Goal: Task Accomplishment & Management: Use online tool/utility

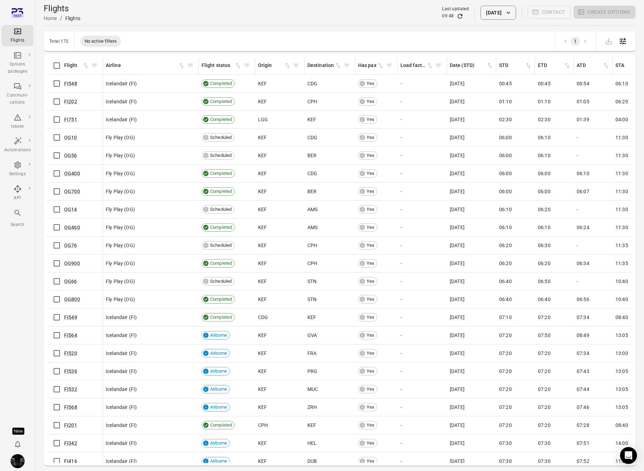
click at [19, 35] on icon "Main navigation" at bounding box center [17, 31] width 8 height 8
click at [466, 13] on div "Last updated 09:51 29 Aug 2025 Contact Create options" at bounding box center [539, 13] width 194 height 14
click at [481, 14] on button "[DATE]" at bounding box center [498, 13] width 35 height 14
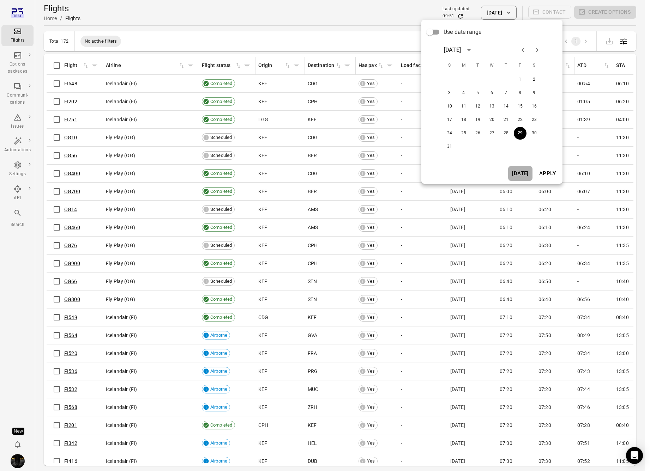
click at [520, 172] on button "Today" at bounding box center [520, 173] width 24 height 15
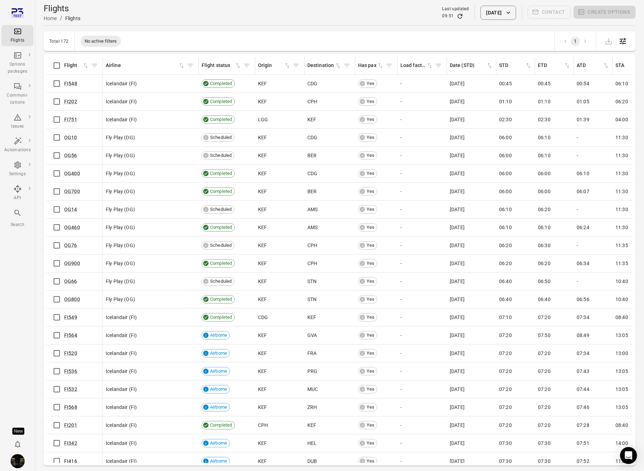
click at [299, 65] on icon "Filter by origin" at bounding box center [296, 65] width 7 height 7
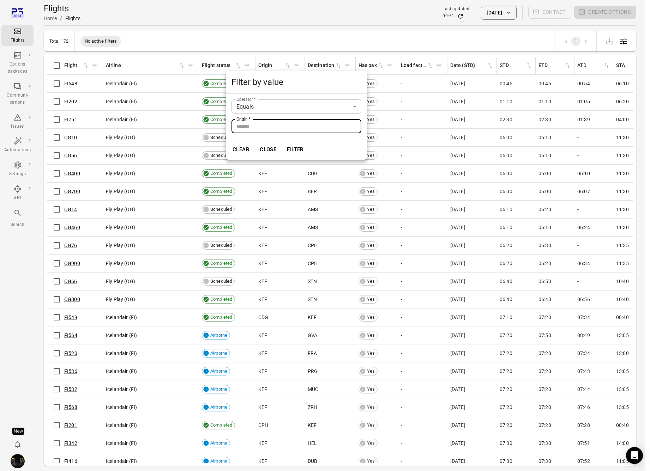
click at [289, 124] on input "Origin   *" at bounding box center [296, 126] width 130 height 14
type input "***"
click at [283, 142] on button "Filter" at bounding box center [295, 149] width 24 height 15
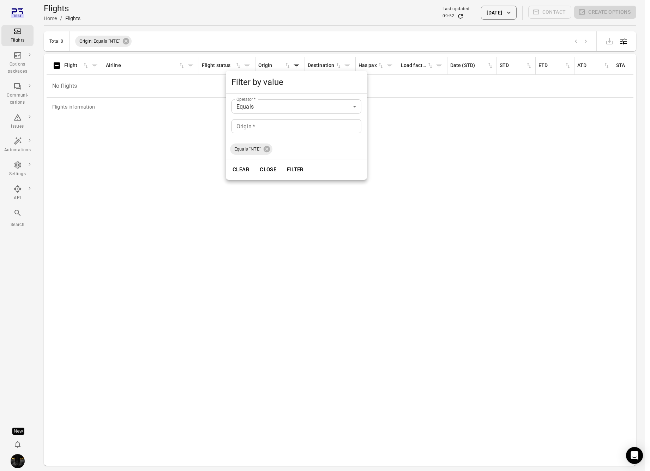
click at [341, 29] on div at bounding box center [325, 235] width 650 height 471
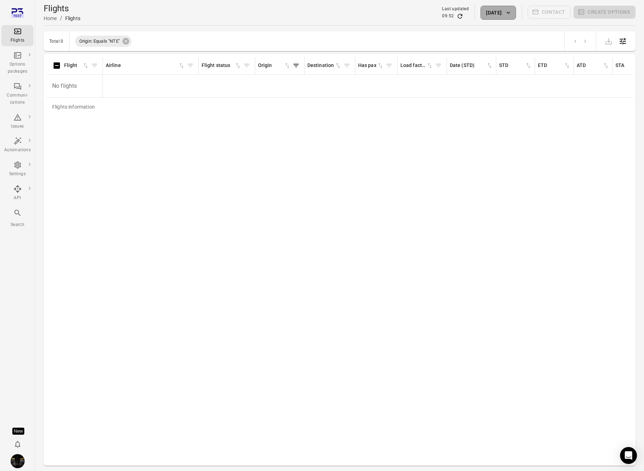
click at [481, 13] on button "[DATE]" at bounding box center [498, 13] width 35 height 14
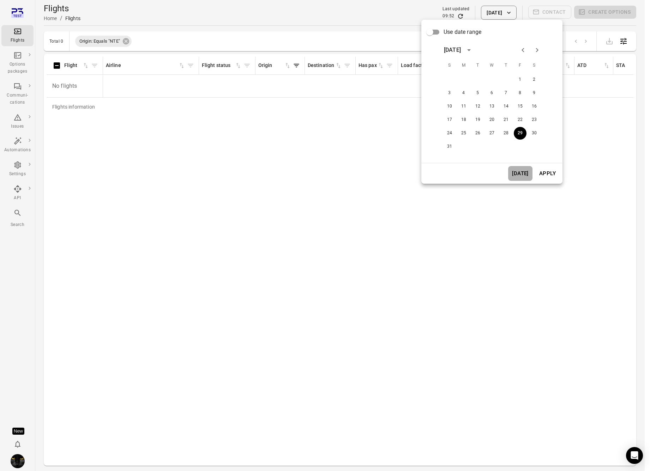
click at [519, 170] on button "Today" at bounding box center [520, 173] width 24 height 15
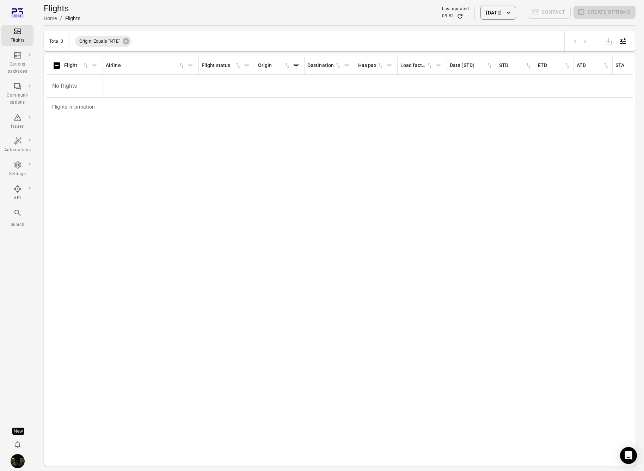
click at [17, 461] on img "Iris" at bounding box center [18, 461] width 14 height 14
click at [48, 460] on button "Log out" at bounding box center [54, 459] width 53 height 13
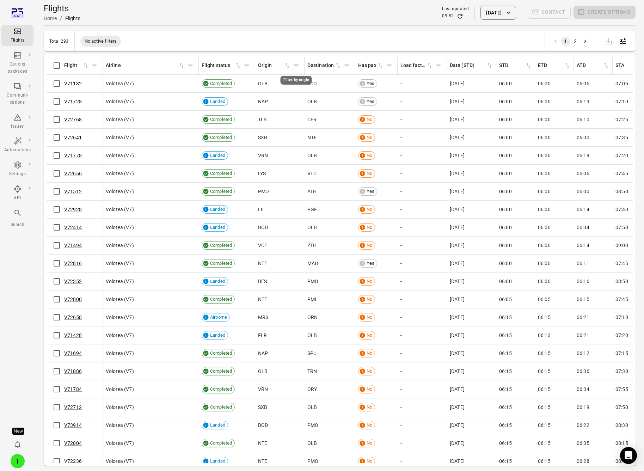
click at [296, 66] on icon "Filter by origin" at bounding box center [296, 65] width 7 height 7
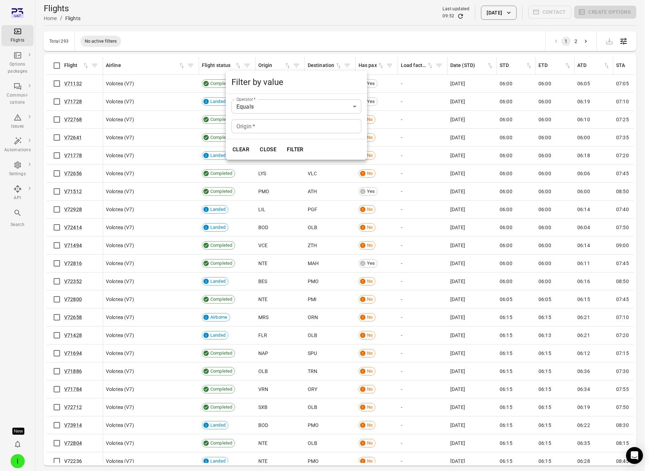
click at [256, 129] on input "Origin   *" at bounding box center [296, 126] width 130 height 14
type input "***"
click at [283, 142] on button "Filter" at bounding box center [295, 149] width 24 height 15
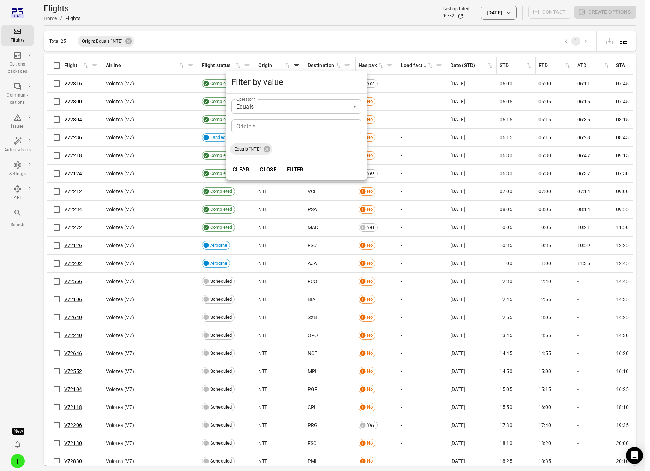
click at [352, 59] on div at bounding box center [325, 235] width 650 height 471
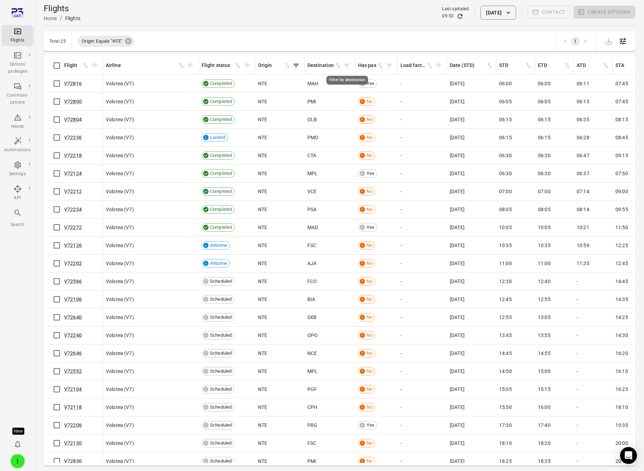
click at [346, 65] on icon "Filter by destination" at bounding box center [347, 66] width 5 height 4
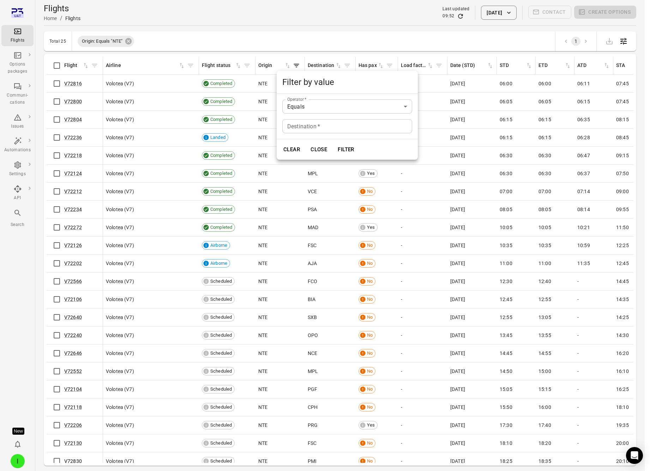
click at [319, 128] on input "Destination   *" at bounding box center [347, 126] width 130 height 14
type input "***"
click at [334, 142] on button "Filter" at bounding box center [346, 149] width 24 height 15
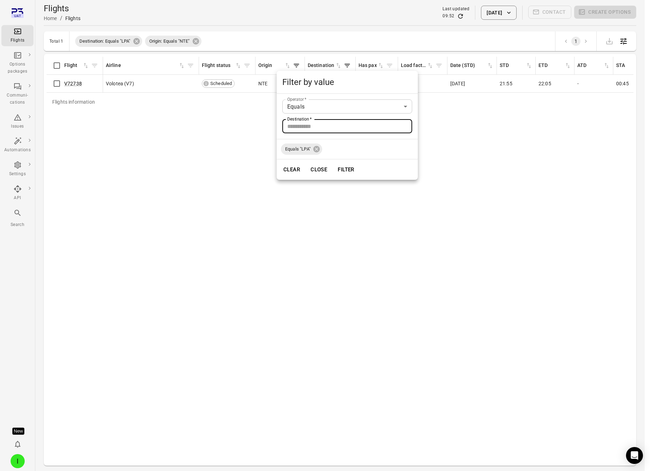
click at [259, 182] on div at bounding box center [325, 235] width 650 height 471
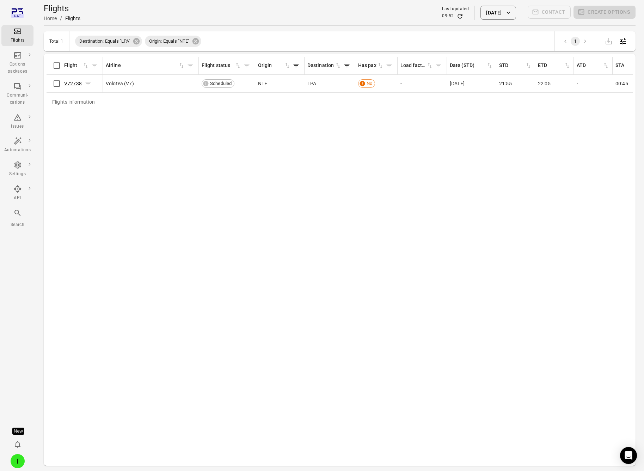
click at [72, 85] on link "V72738" at bounding box center [73, 84] width 18 height 6
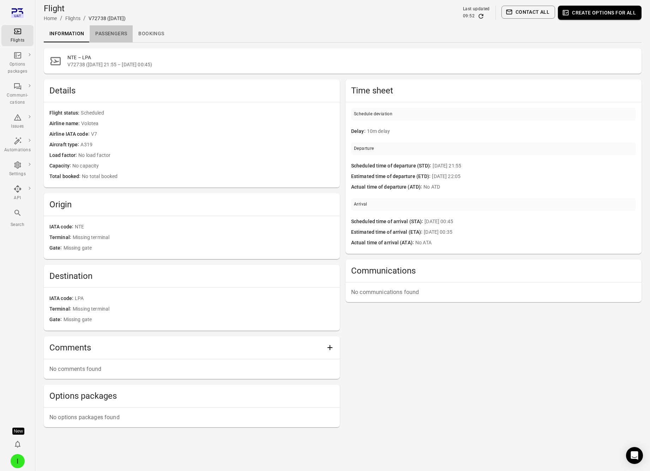
click at [109, 34] on link "Passengers" at bounding box center [111, 33] width 43 height 17
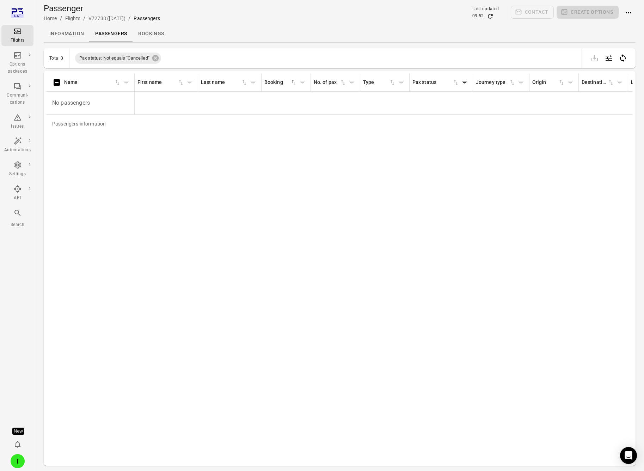
click at [494, 16] on icon "Refresh data" at bounding box center [490, 16] width 7 height 7
